Goal: Information Seeking & Learning: Learn about a topic

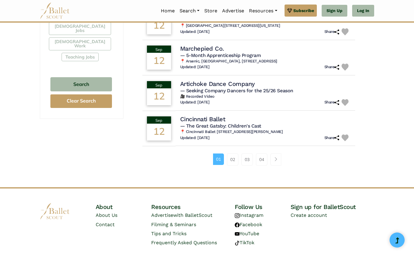
scroll to position [381, 0]
click at [233, 153] on link "02" at bounding box center [232, 159] width 11 height 12
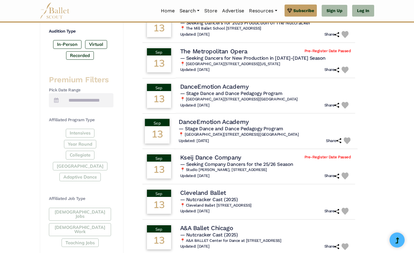
scroll to position [195, 0]
click at [242, 50] on h4 "The Metropolitan Opera" at bounding box center [213, 51] width 69 height 8
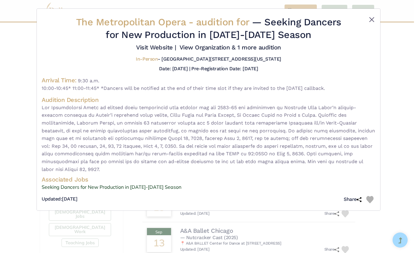
click at [370, 21] on button "Close" at bounding box center [371, 19] width 7 height 7
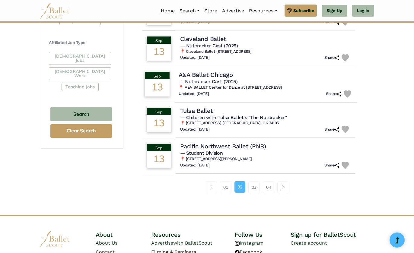
scroll to position [353, 0]
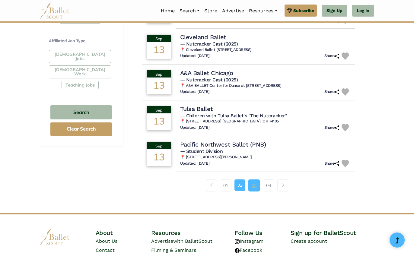
click at [255, 182] on link "03" at bounding box center [254, 186] width 11 height 12
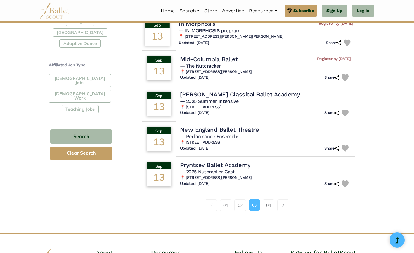
scroll to position [329, 0]
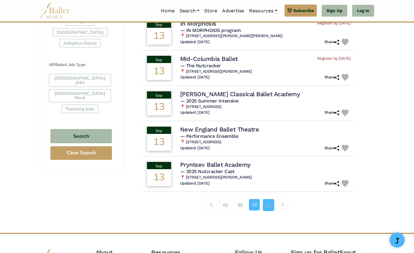
click at [268, 203] on link "04" at bounding box center [268, 205] width 11 height 12
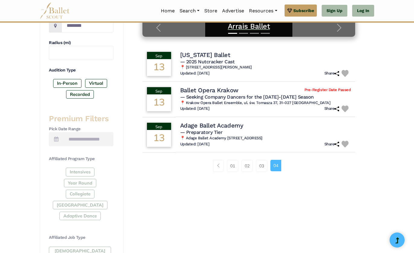
scroll to position [156, 0]
click at [59, 82] on label "In-Person" at bounding box center [67, 83] width 28 height 8
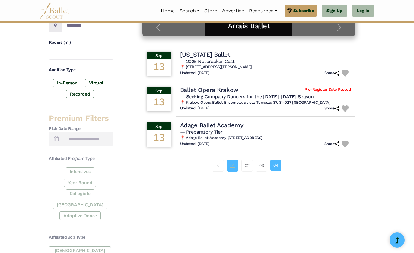
click at [230, 167] on link "01" at bounding box center [232, 166] width 11 height 12
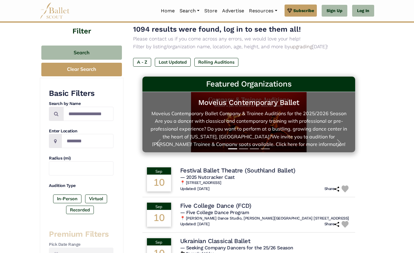
scroll to position [39, 0]
